Goal: Navigation & Orientation: Find specific page/section

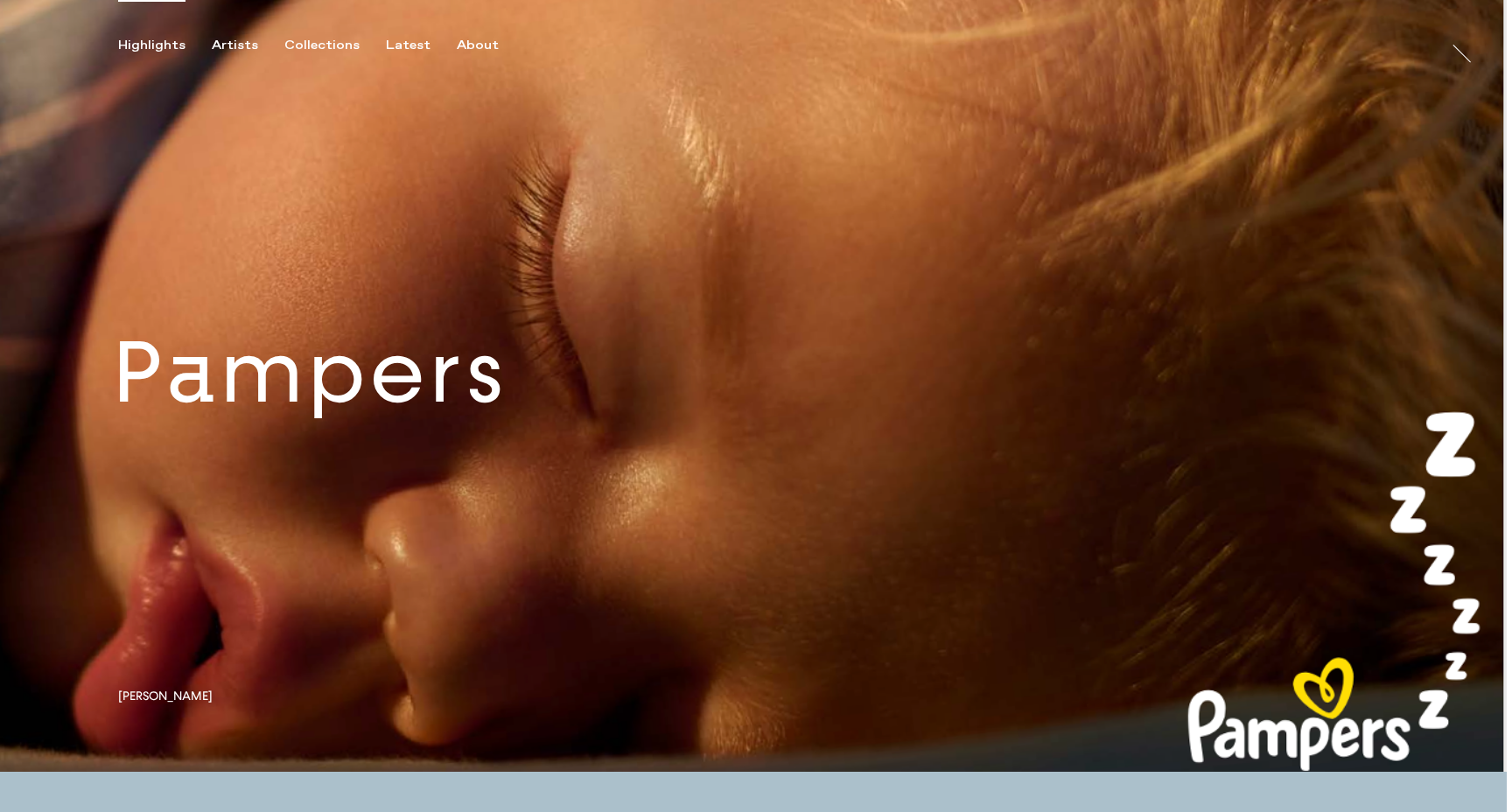
click at [486, 392] on link at bounding box center [753, 386] width 1507 height 772
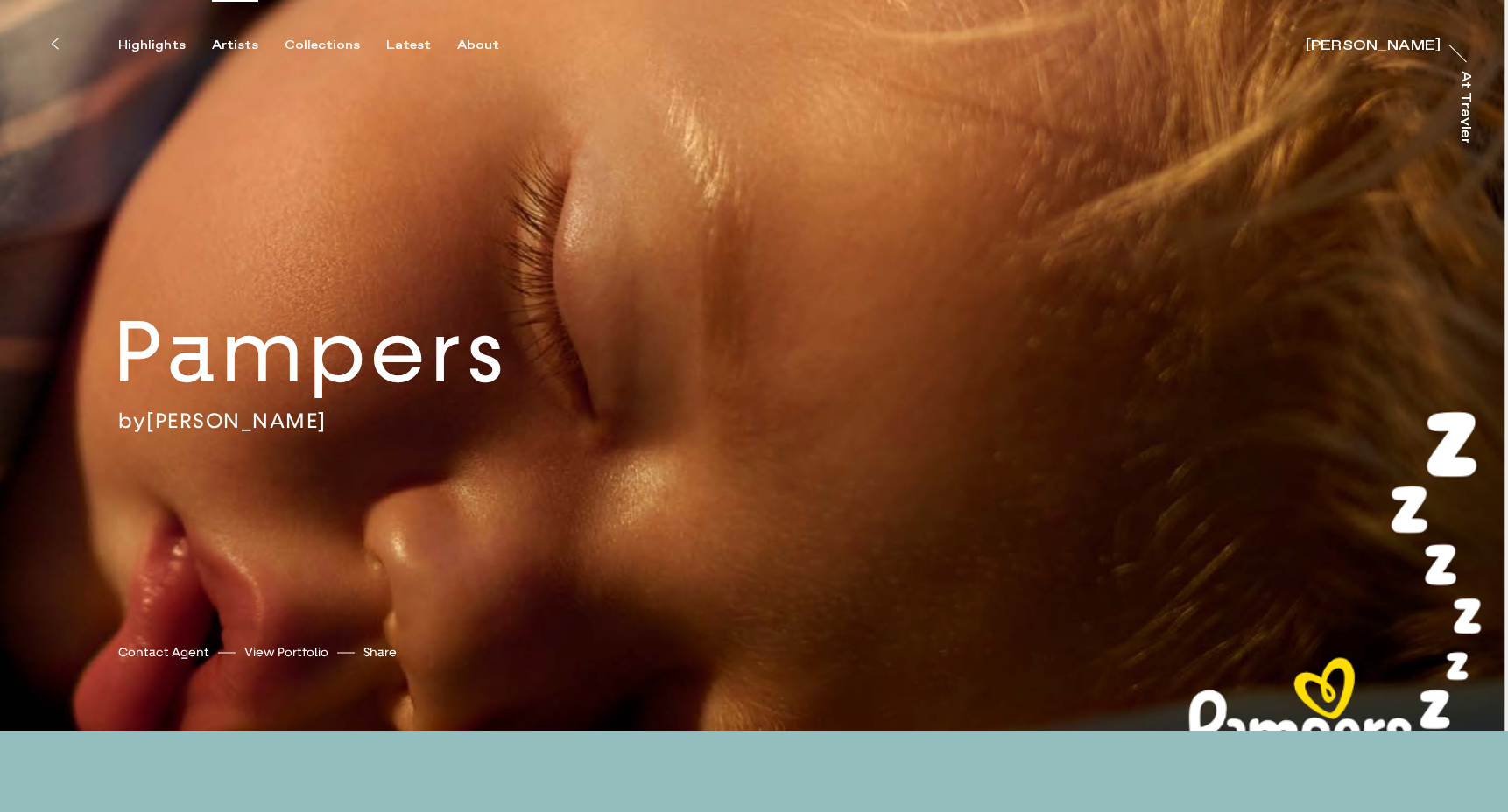
click at [232, 42] on div "Artists" at bounding box center [235, 46] width 46 height 16
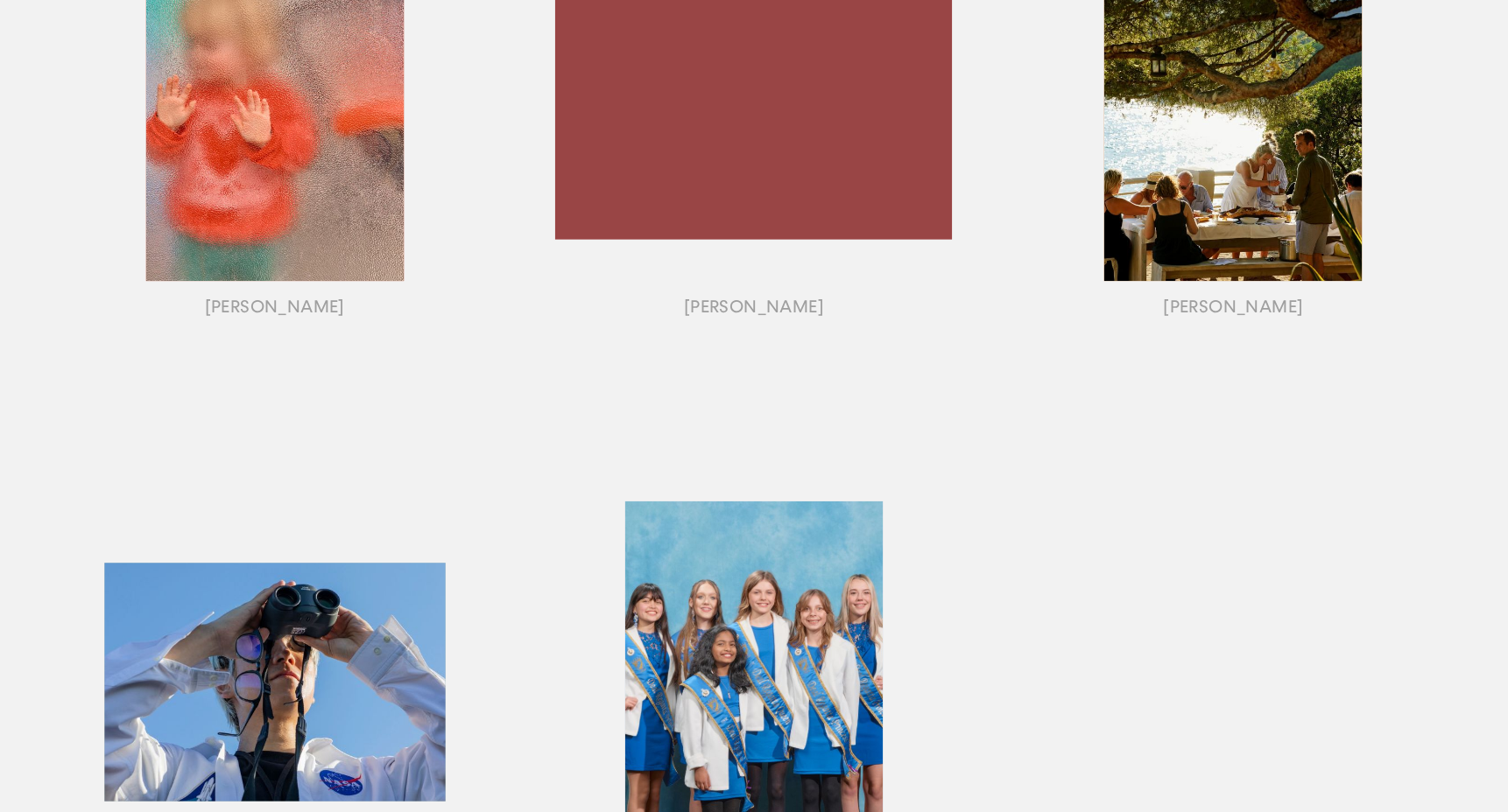
scroll to position [1586, 0]
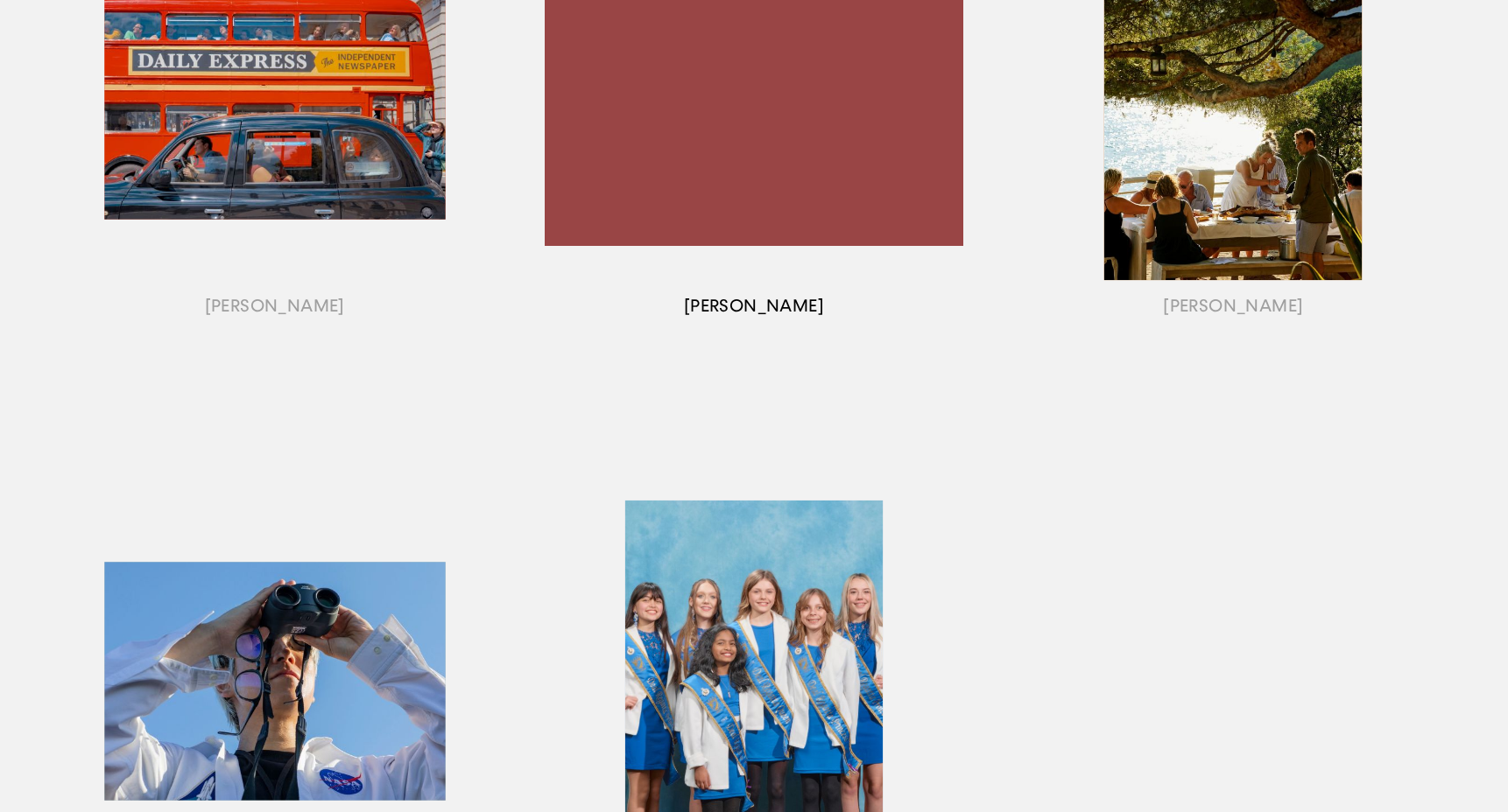
click at [732, 163] on div "button" at bounding box center [753, 122] width 479 height 547
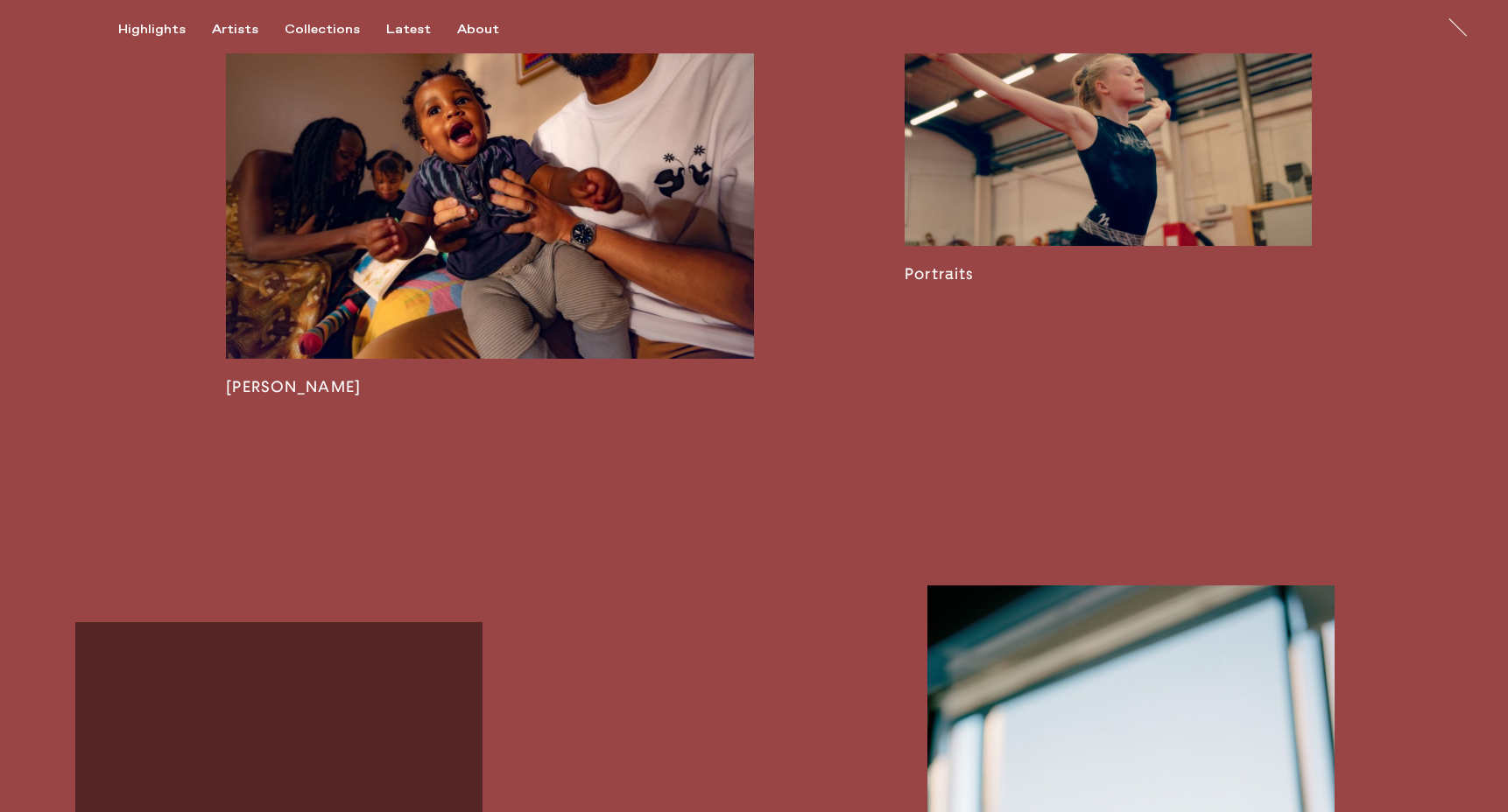
scroll to position [3096, 0]
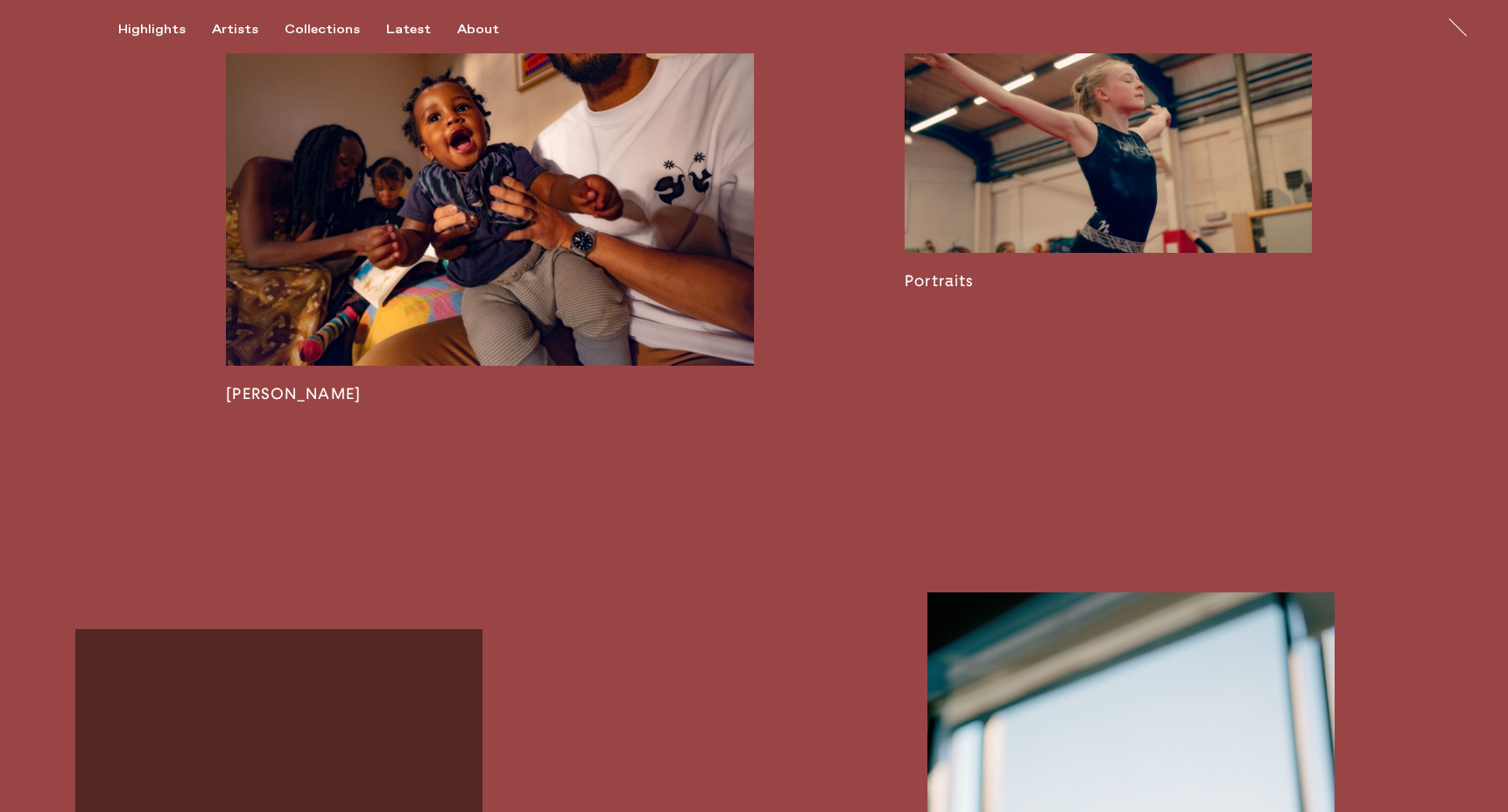
click at [560, 302] on link at bounding box center [489, 186] width 528 height 434
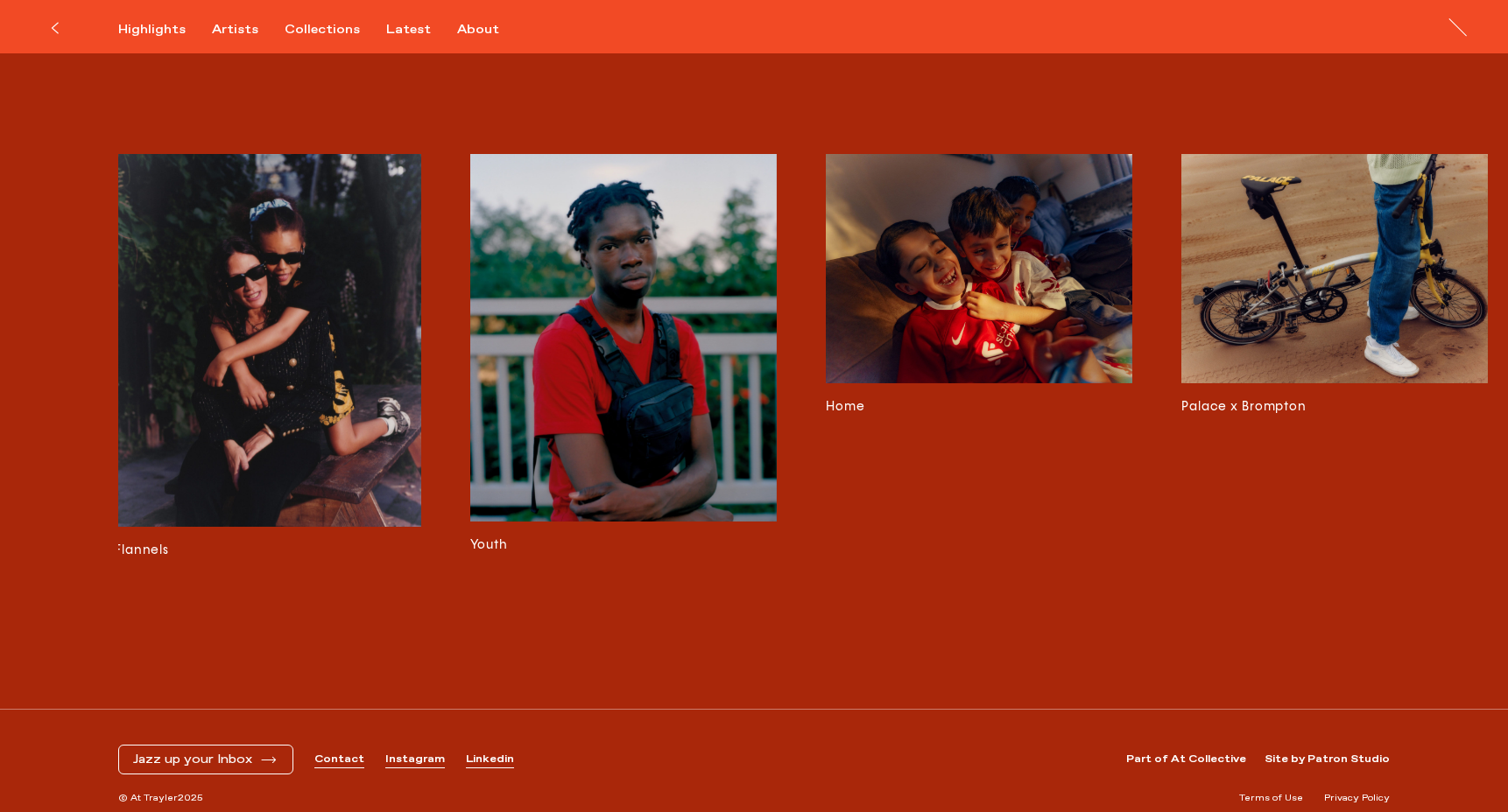
scroll to position [0, 7499]
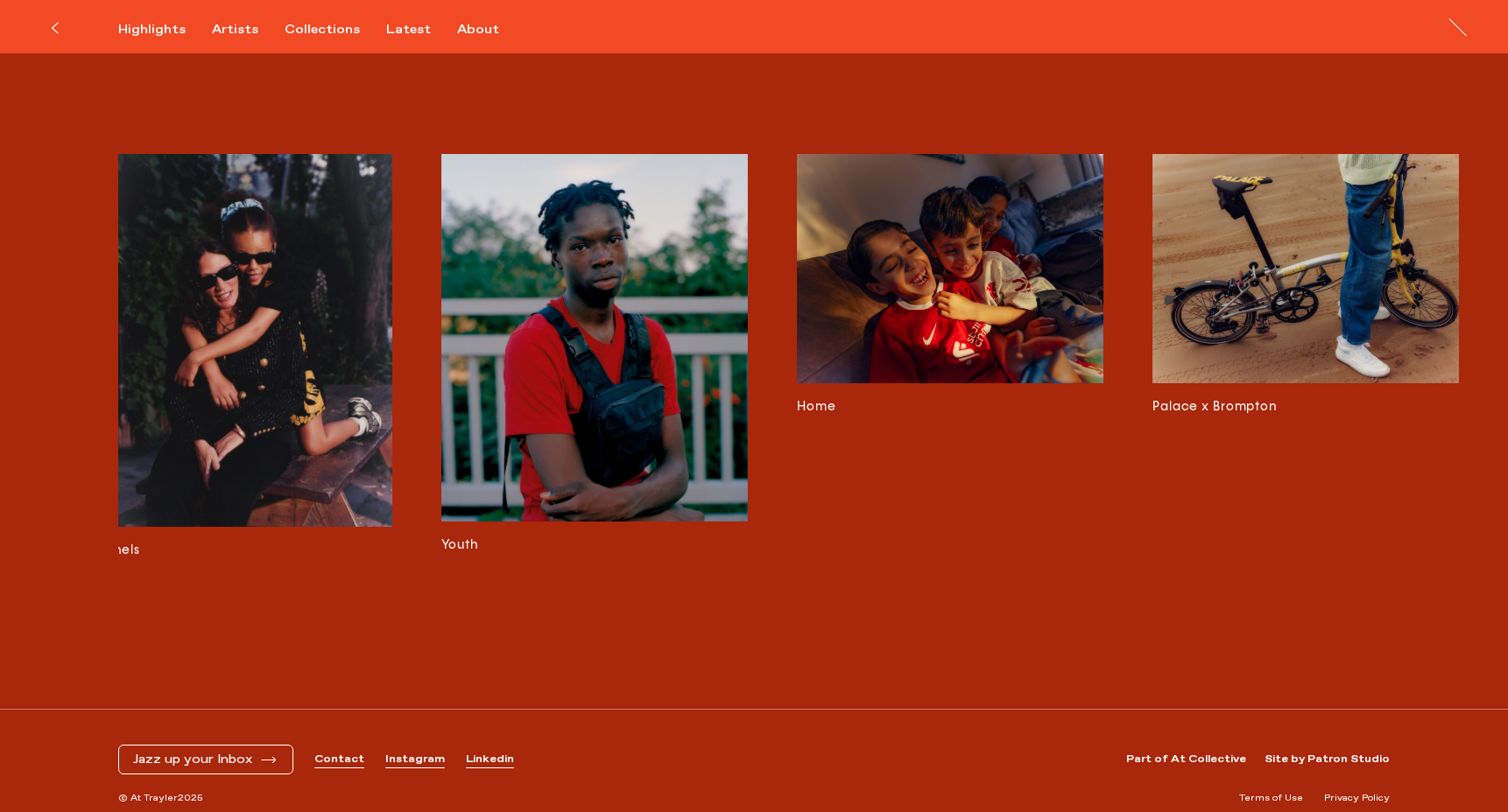
click at [895, 291] on img at bounding box center [950, 269] width 306 height 230
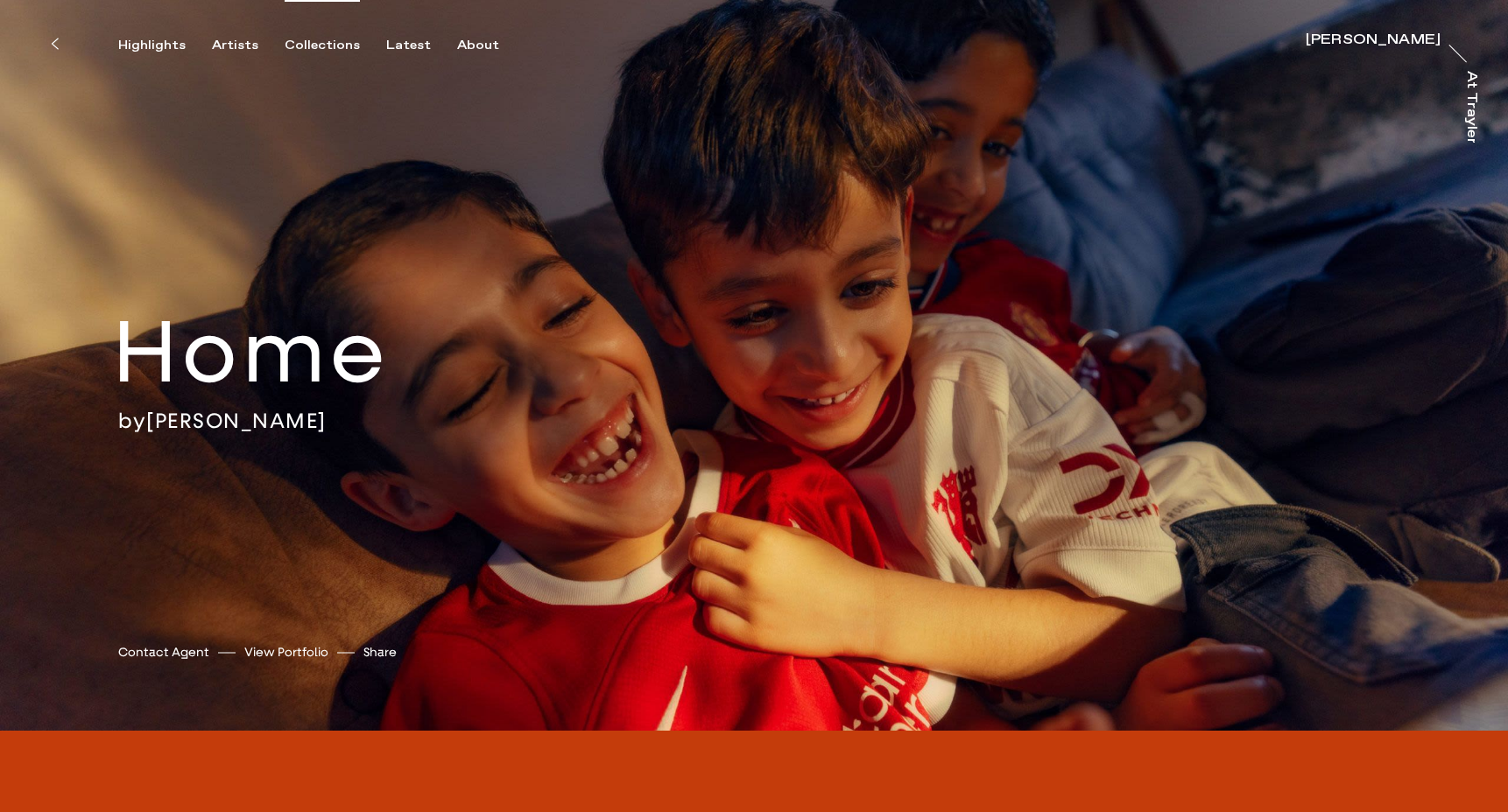
click at [322, 38] on div "Collections" at bounding box center [322, 46] width 75 height 16
click at [319, 47] on div "Collections" at bounding box center [322, 46] width 75 height 16
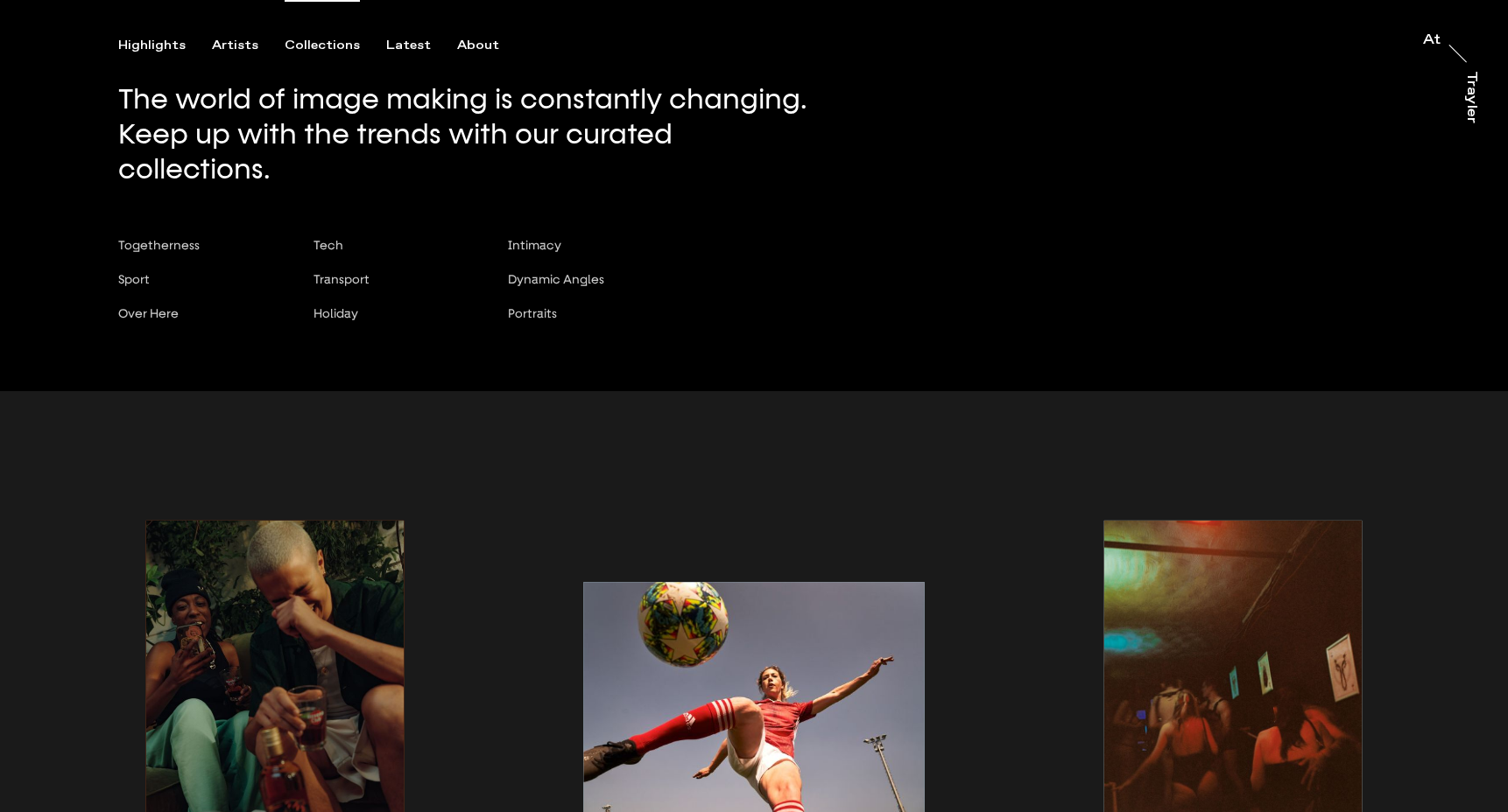
scroll to position [27, 0]
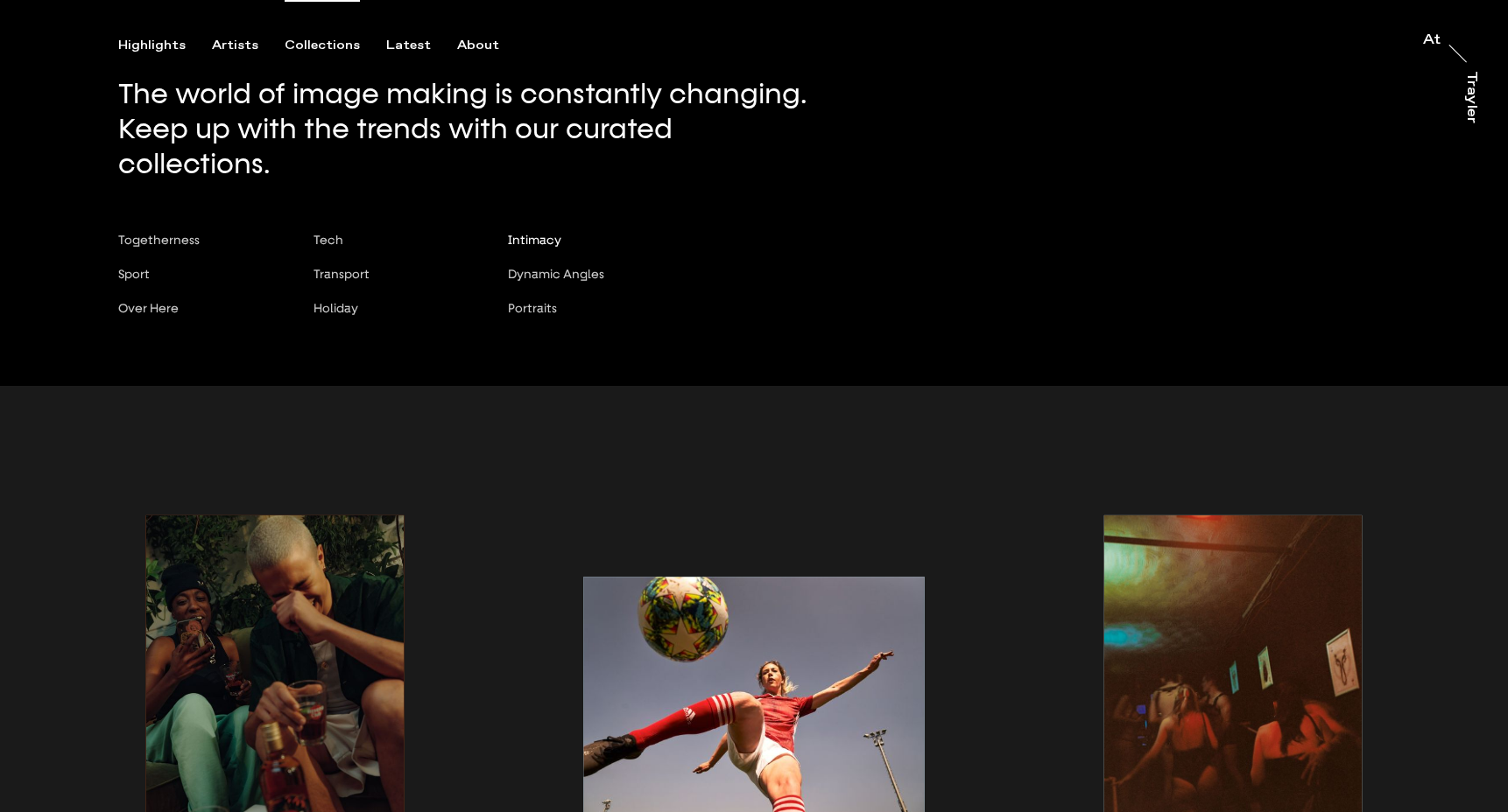
click at [527, 233] on span "Intimacy" at bounding box center [535, 240] width 53 height 14
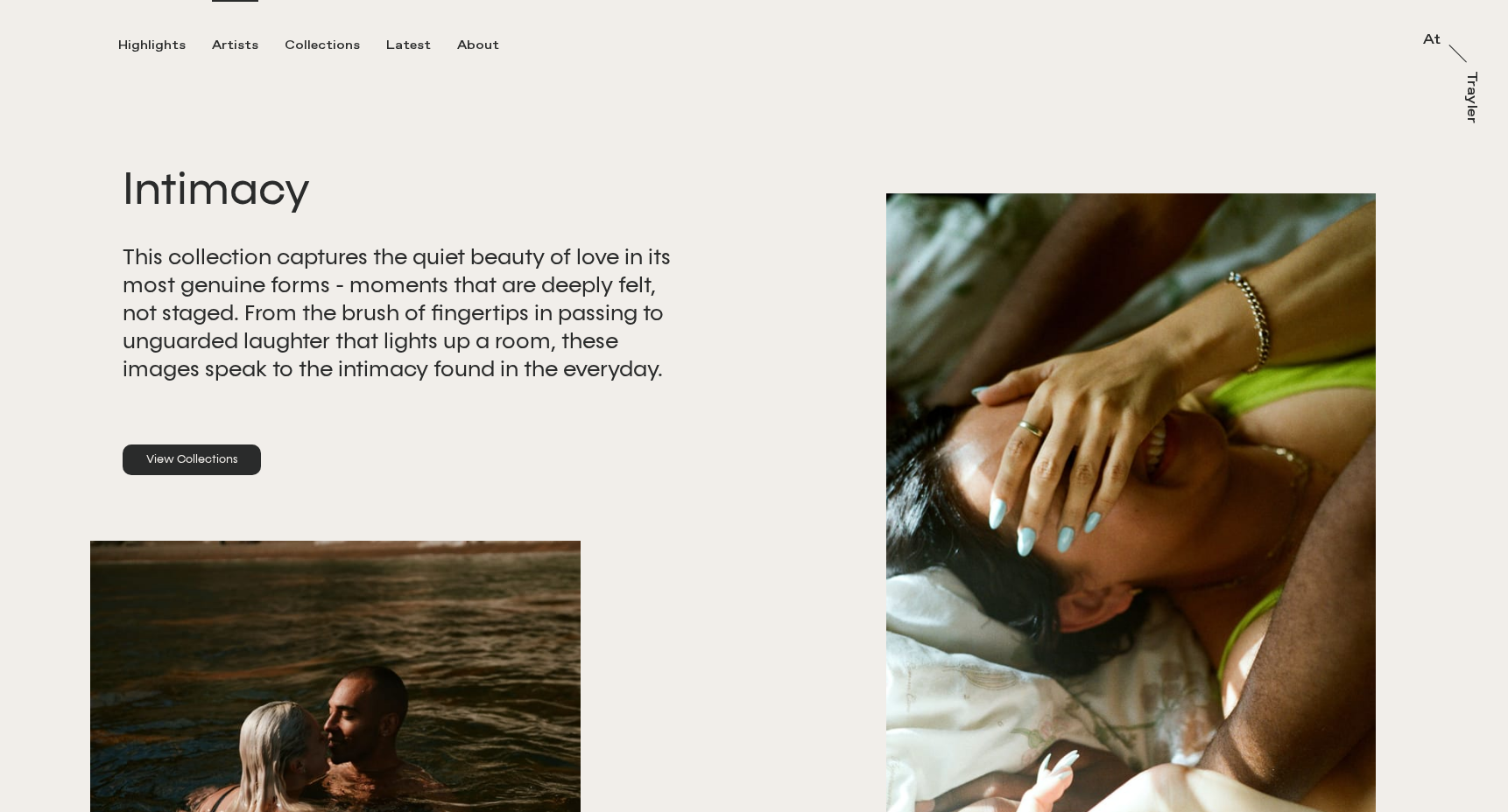
click at [243, 46] on div "Artists" at bounding box center [235, 46] width 46 height 16
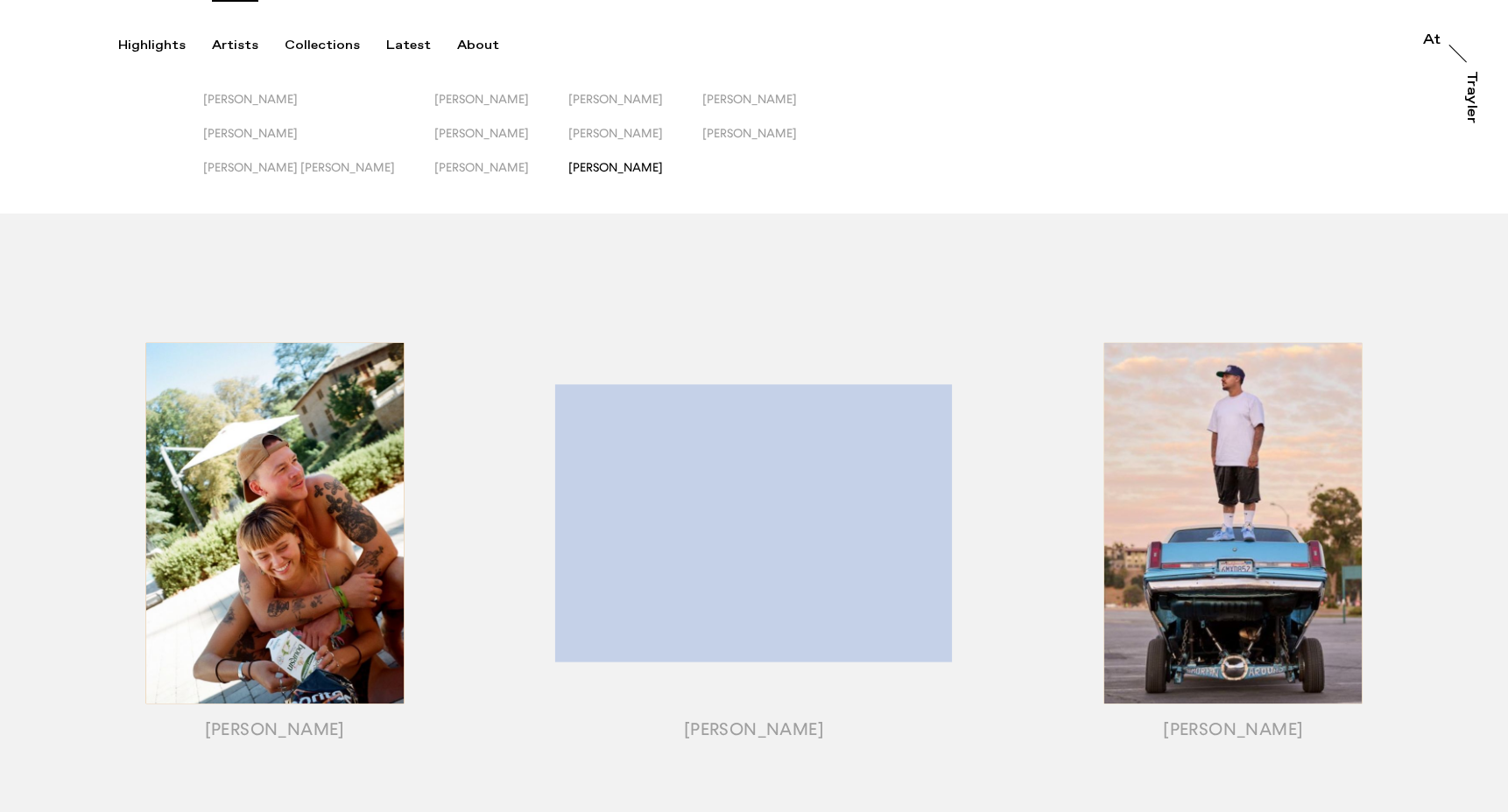
click at [568, 171] on span "[PERSON_NAME]" at bounding box center [615, 167] width 95 height 14
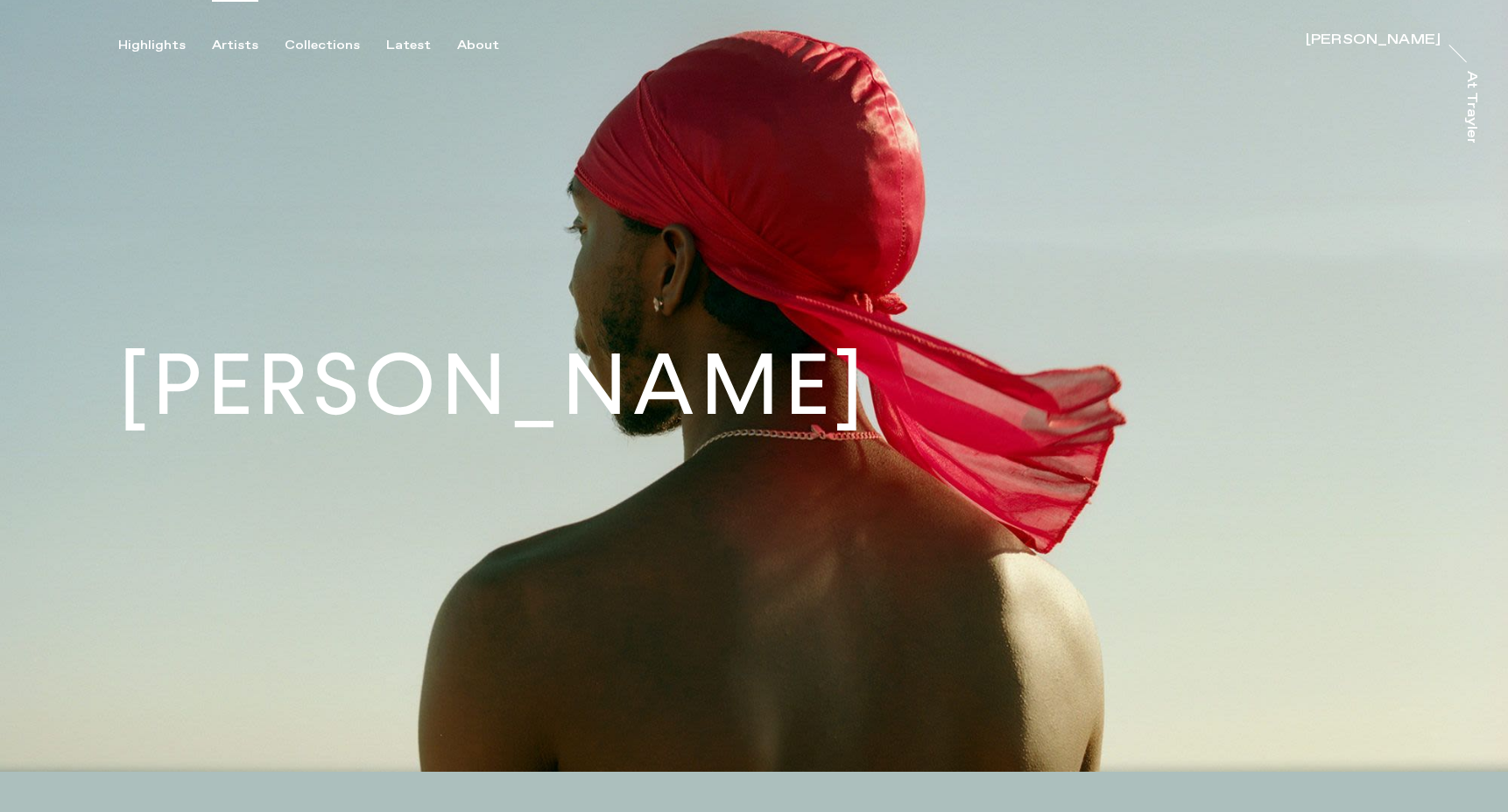
click at [240, 46] on div "Artists" at bounding box center [235, 46] width 46 height 16
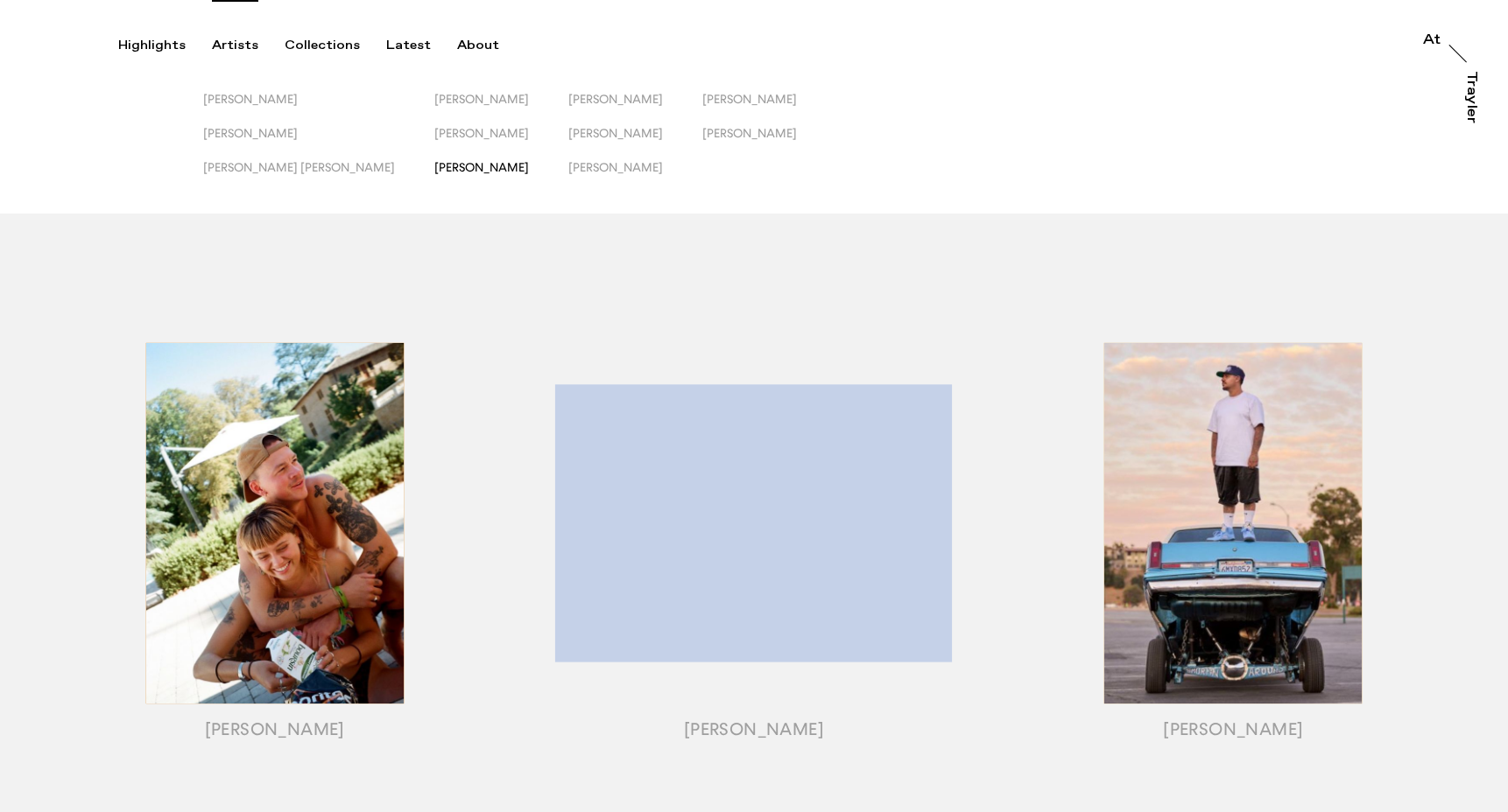
click at [435, 173] on span "[PERSON_NAME]" at bounding box center [481, 167] width 95 height 14
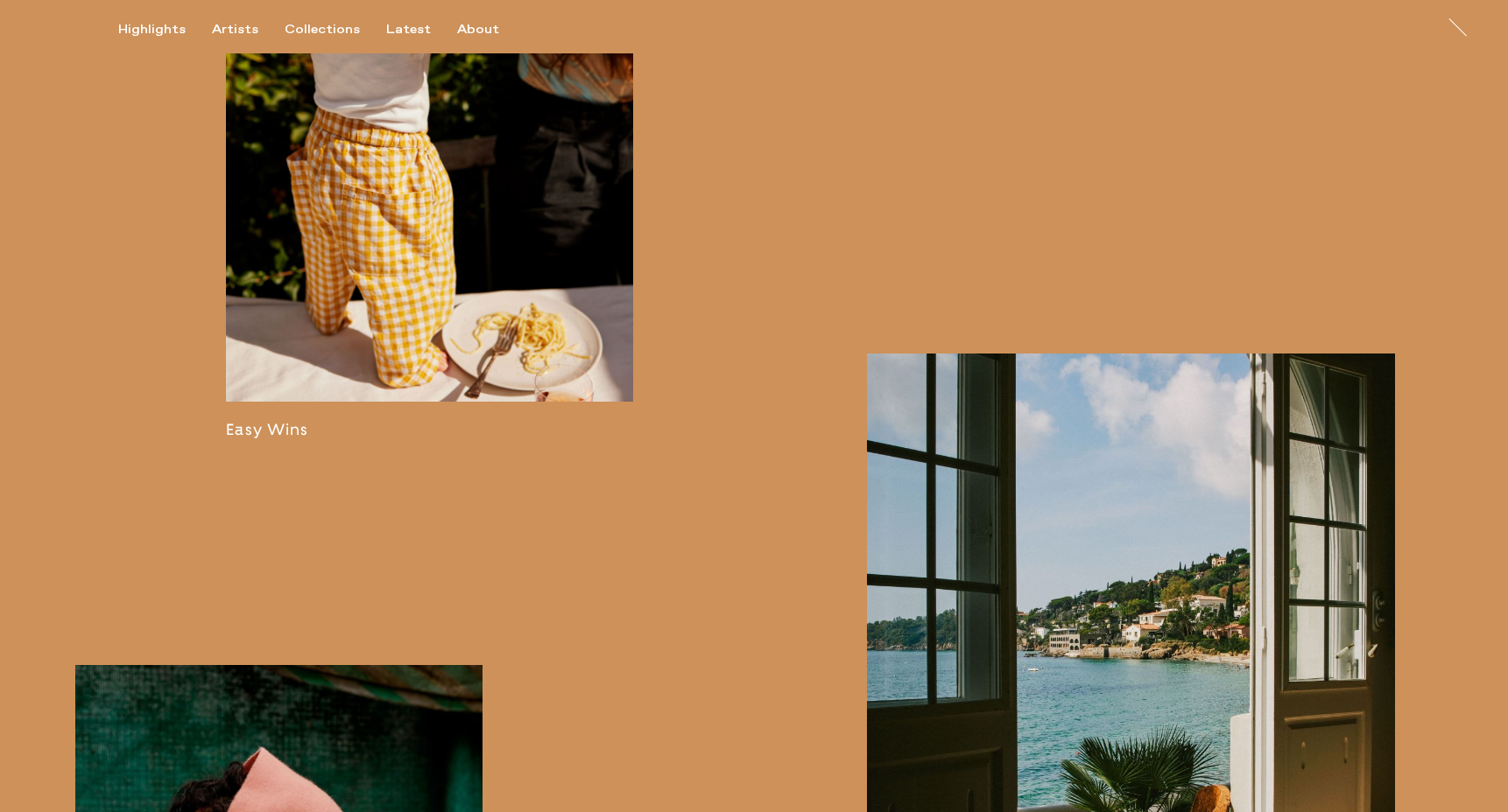
scroll to position [1010, 0]
